Goal: Understand process/instructions: Learn about a topic

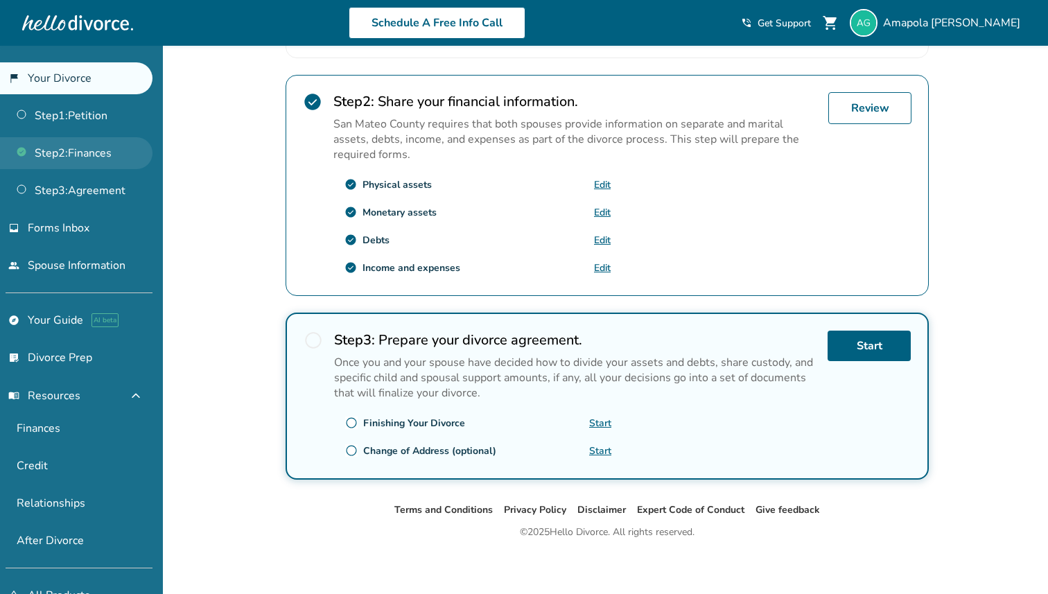
click at [69, 155] on link "Step 2 : Finances" at bounding box center [76, 153] width 152 height 32
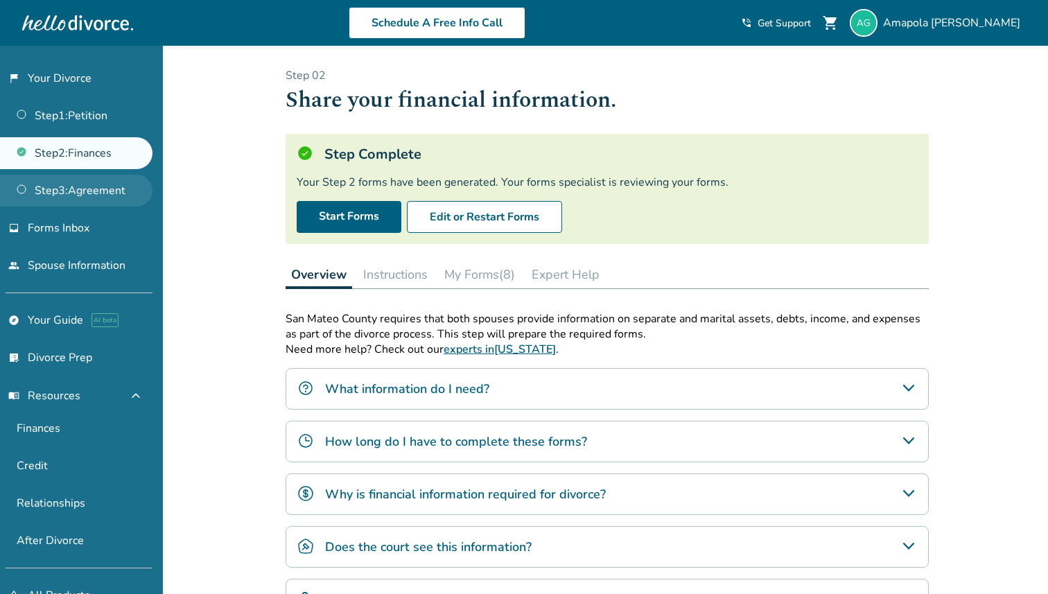
click at [71, 175] on link "Step 3 : Agreement" at bounding box center [76, 191] width 152 height 32
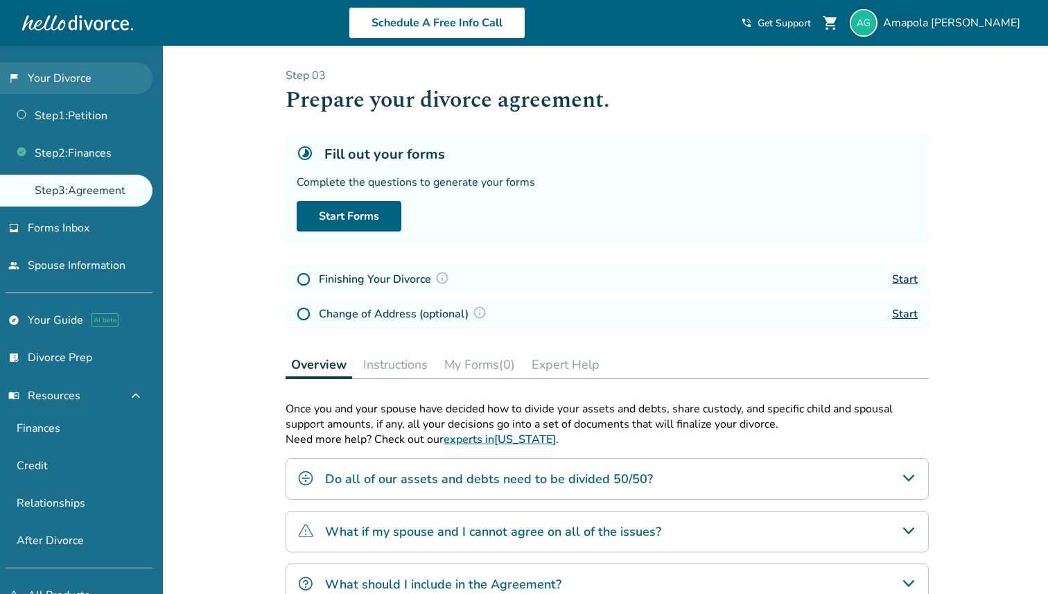
click at [59, 82] on link "flag_2 Your Divorce" at bounding box center [76, 78] width 152 height 32
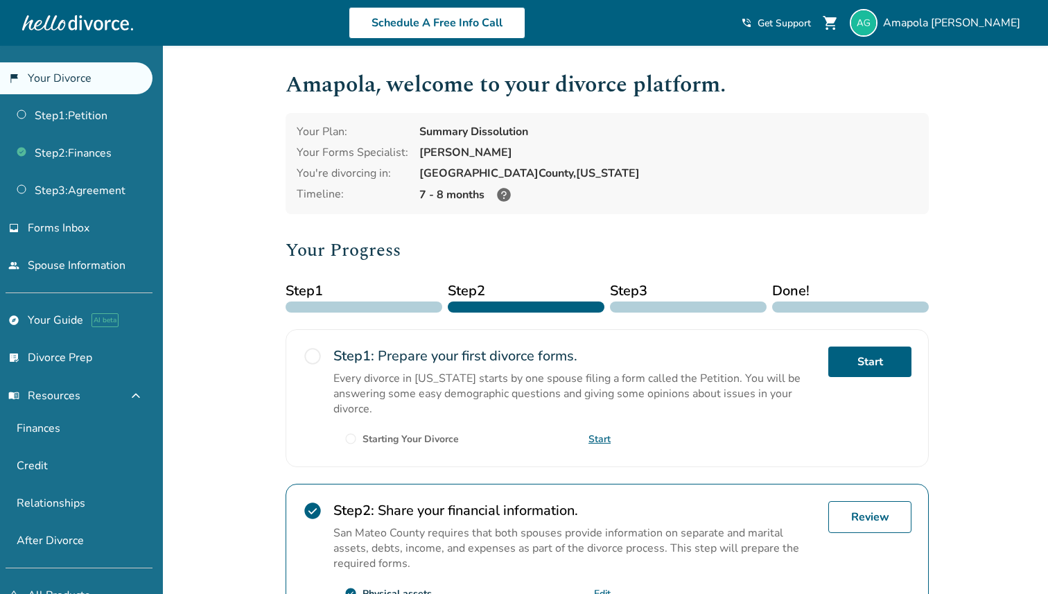
click at [59, 82] on link "flag_2 Your Divorce" at bounding box center [76, 78] width 152 height 32
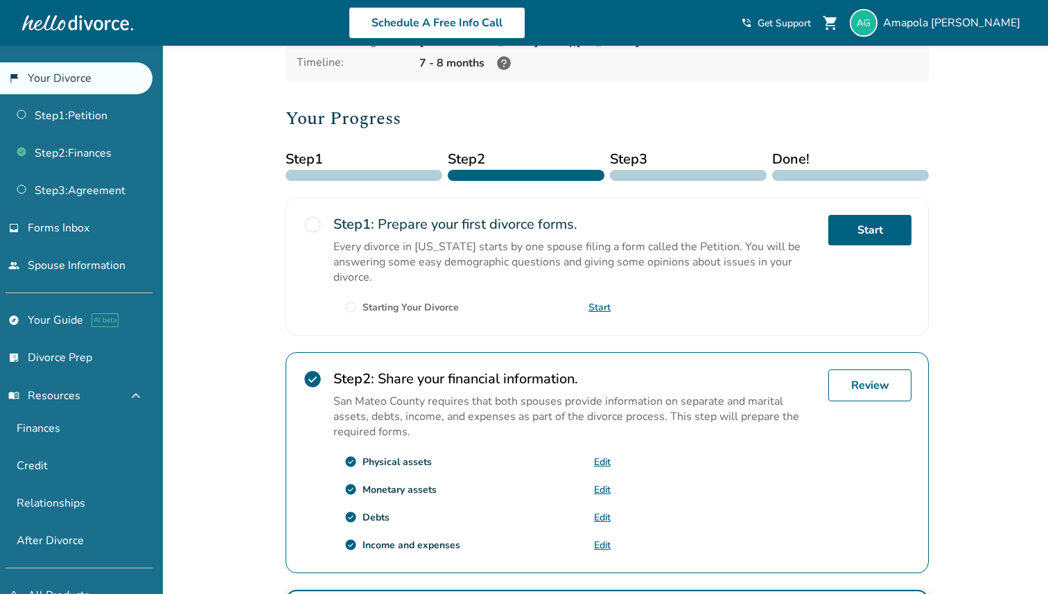
scroll to position [134, 0]
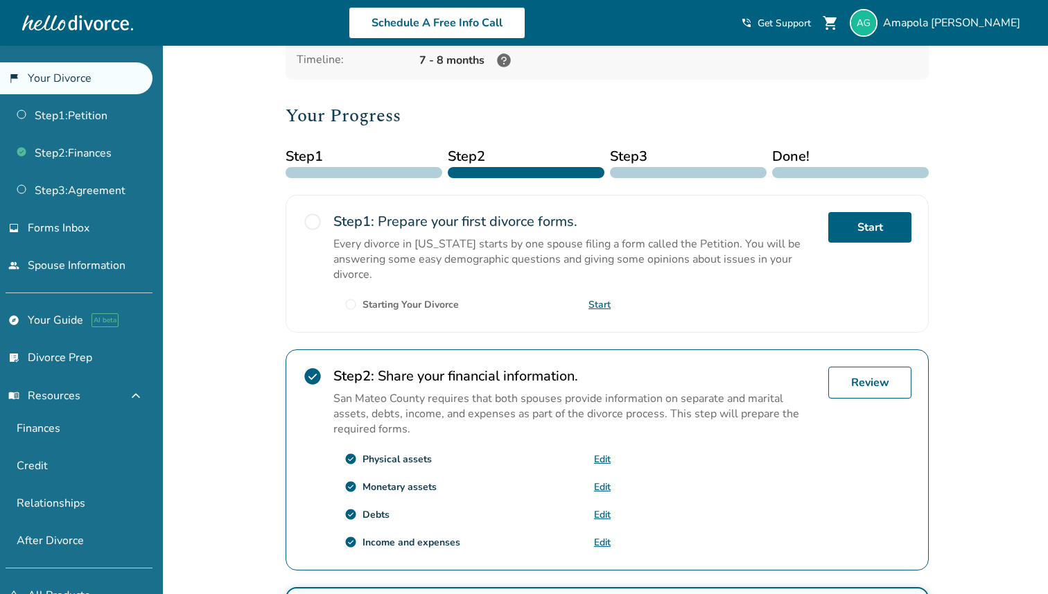
click at [651, 179] on div "Your Progress Step 1 Step 2 Step 3 Done! radio_button_unchecked Step 1 : Prepar…" at bounding box center [606, 428] width 643 height 652
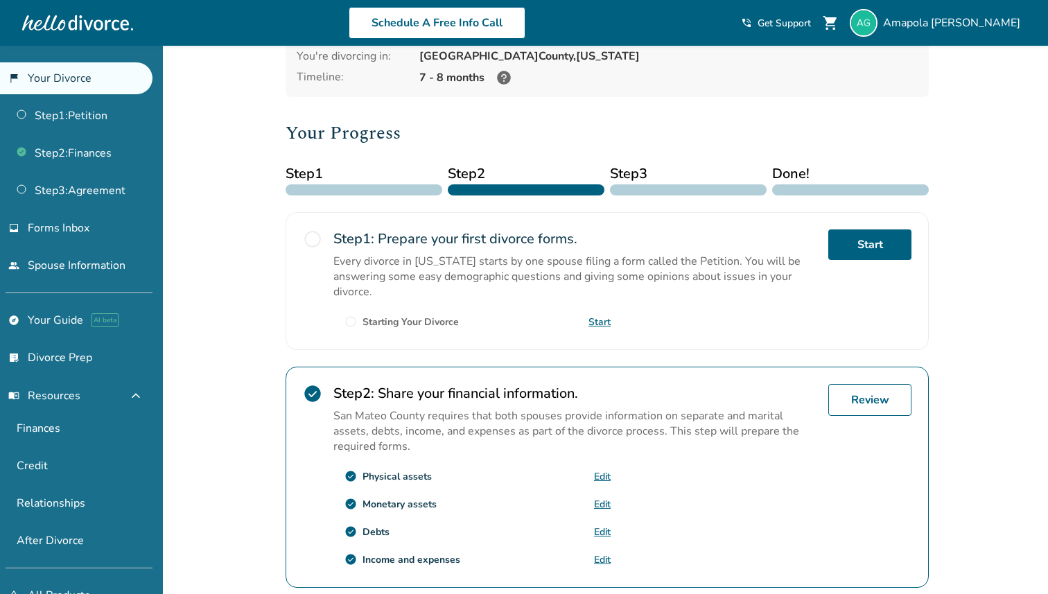
scroll to position [0, 0]
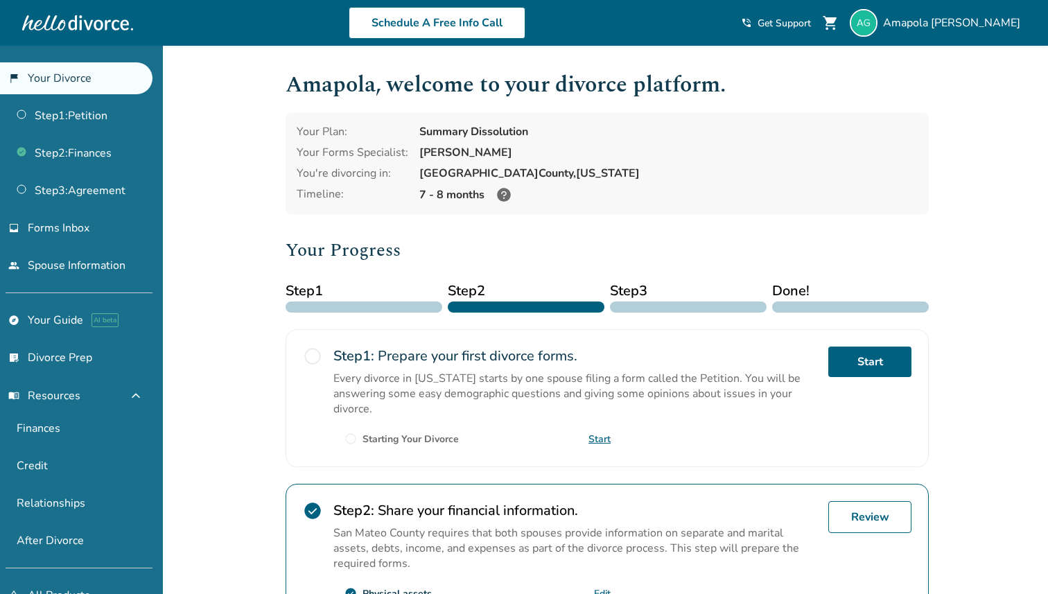
click at [660, 303] on div at bounding box center [688, 306] width 157 height 11
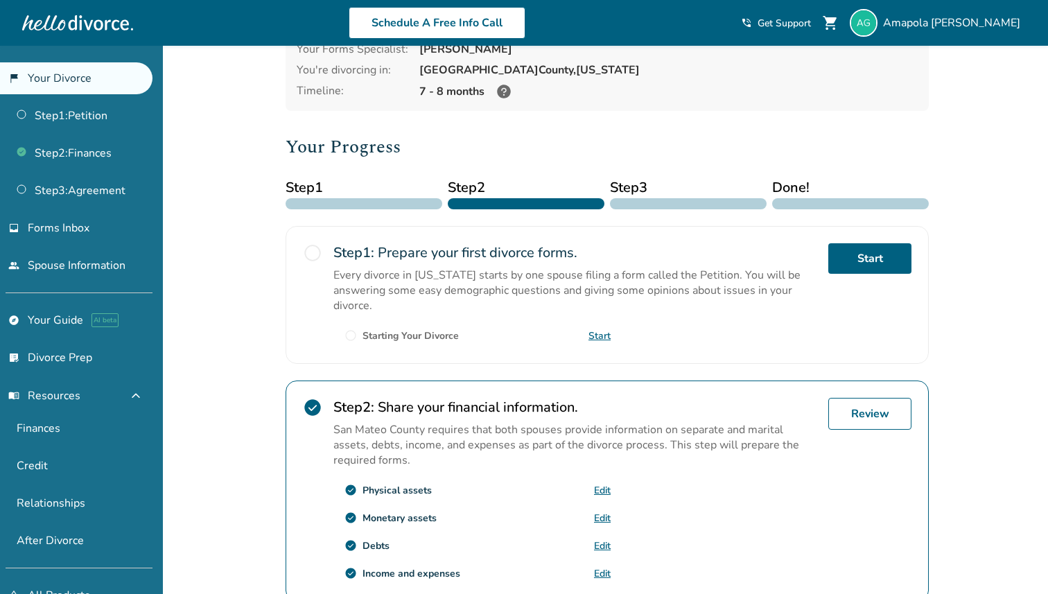
scroll to position [79, 0]
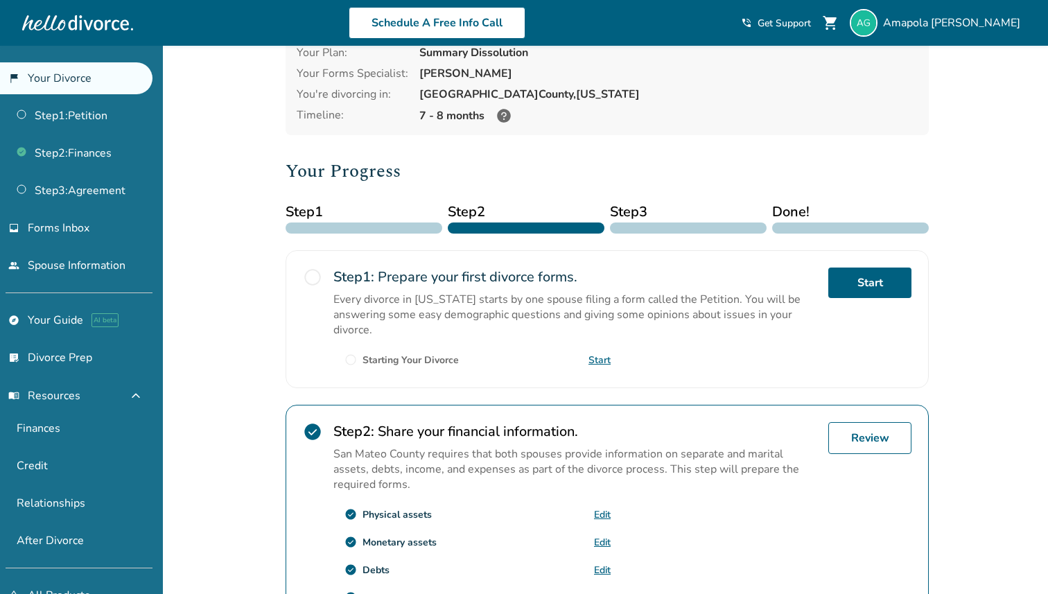
click at [647, 222] on div at bounding box center [688, 227] width 157 height 11
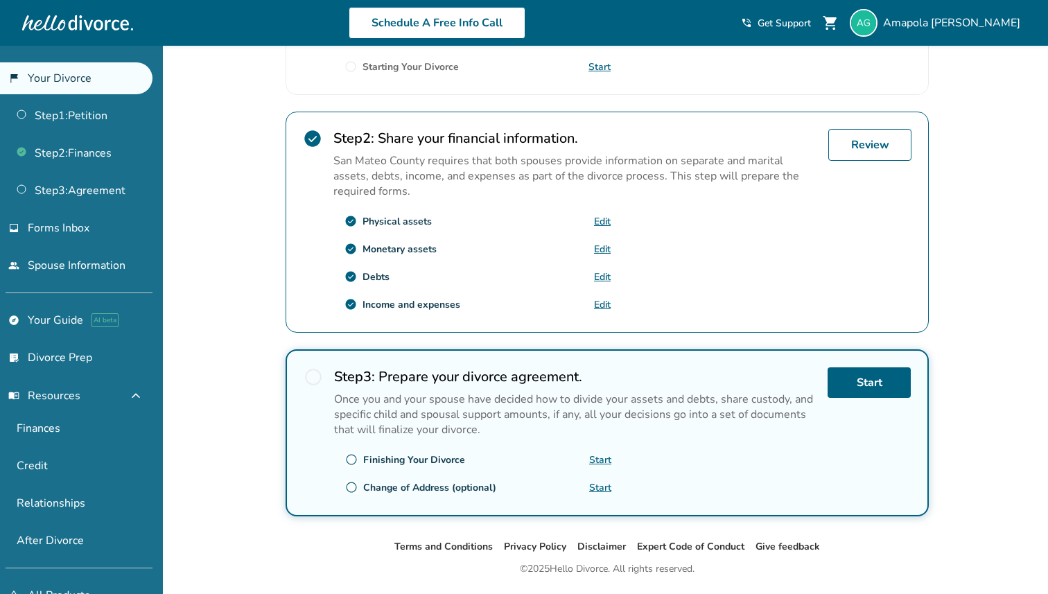
scroll to position [409, 0]
